Goal: Navigation & Orientation: Find specific page/section

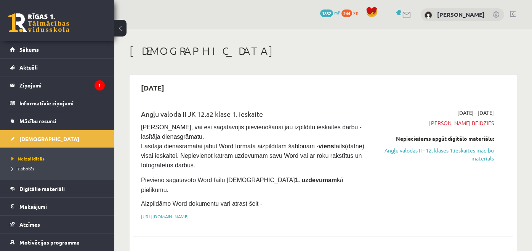
scroll to position [1030, 0]
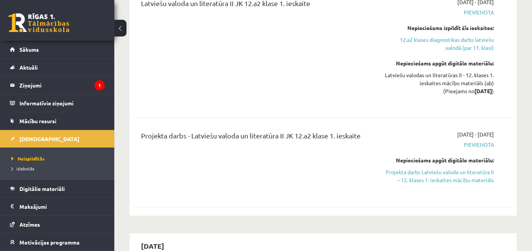
click at [41, 23] on link at bounding box center [38, 22] width 61 height 19
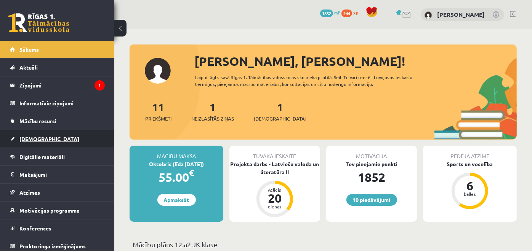
click at [22, 136] on span "[DEMOGRAPHIC_DATA]" at bounding box center [49, 139] width 60 height 7
